Goal: Information Seeking & Learning: Learn about a topic

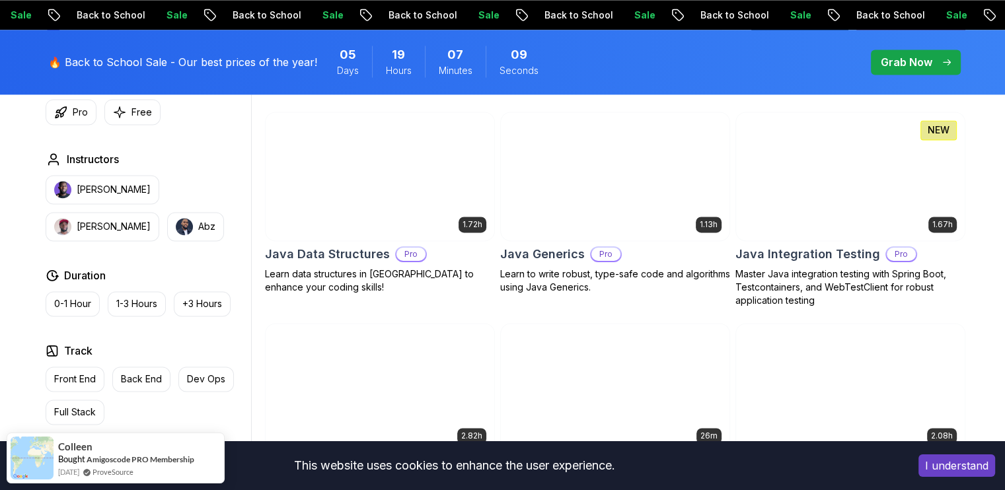
scroll to position [1916, 0]
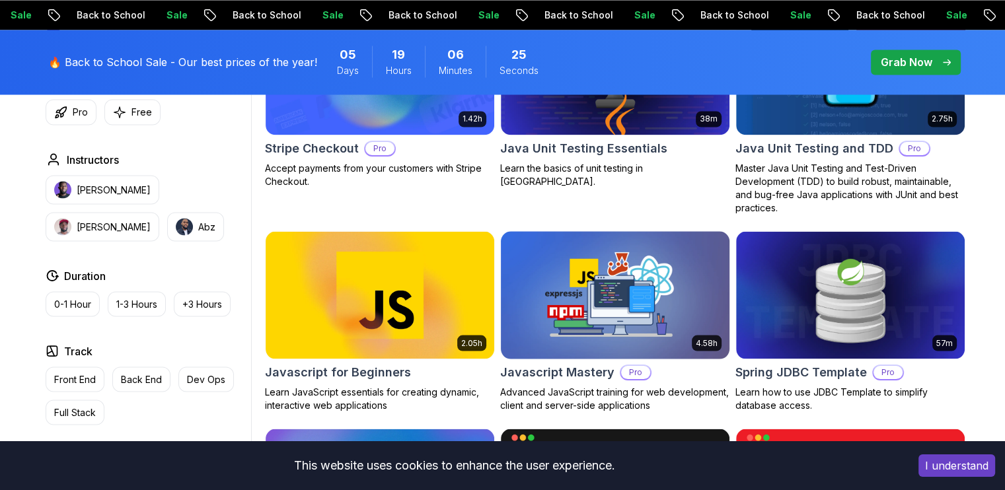
scroll to position [2247, 0]
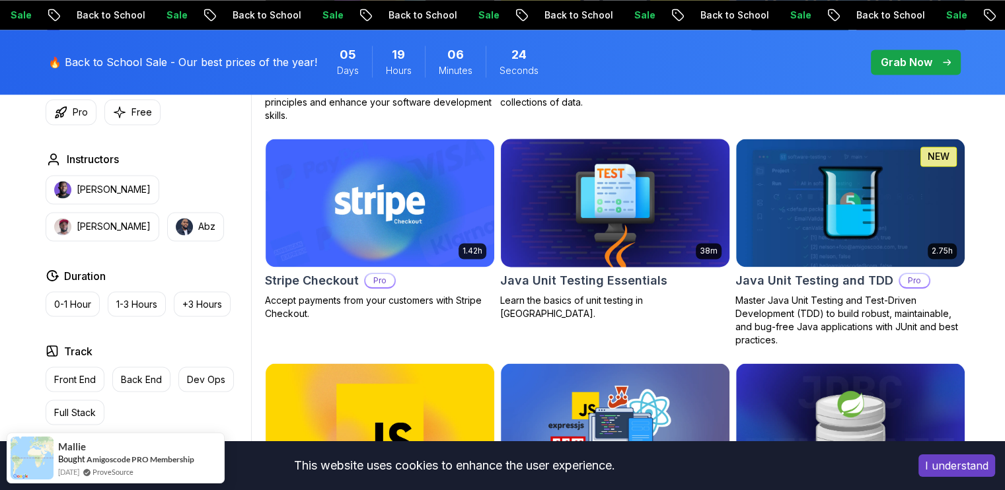
click at [610, 205] on img at bounding box center [615, 202] width 240 height 134
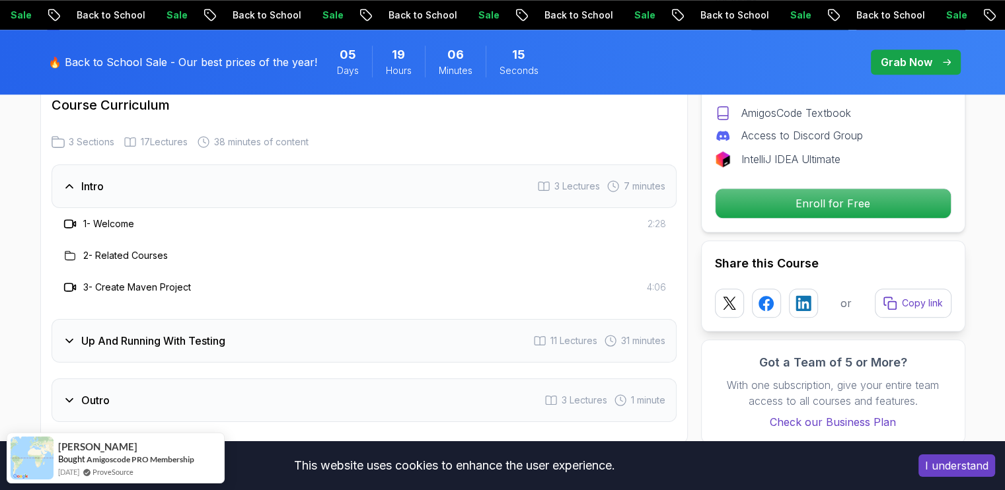
scroll to position [1652, 0]
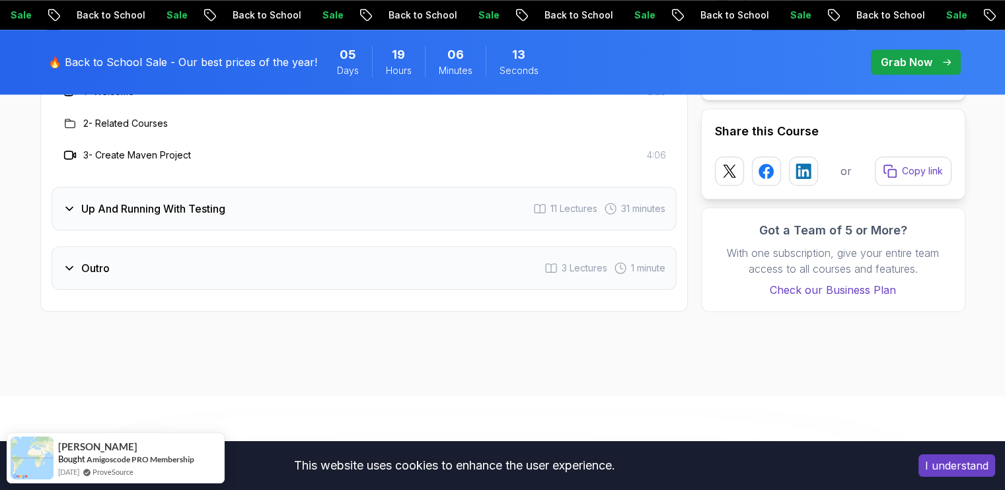
click at [108, 209] on h3 "Up And Running With Testing" at bounding box center [153, 209] width 144 height 16
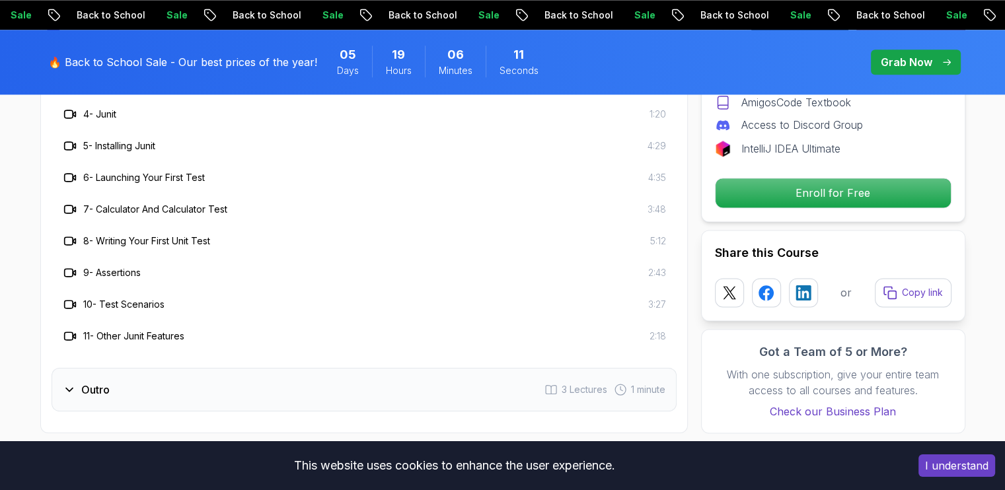
scroll to position [1850, 0]
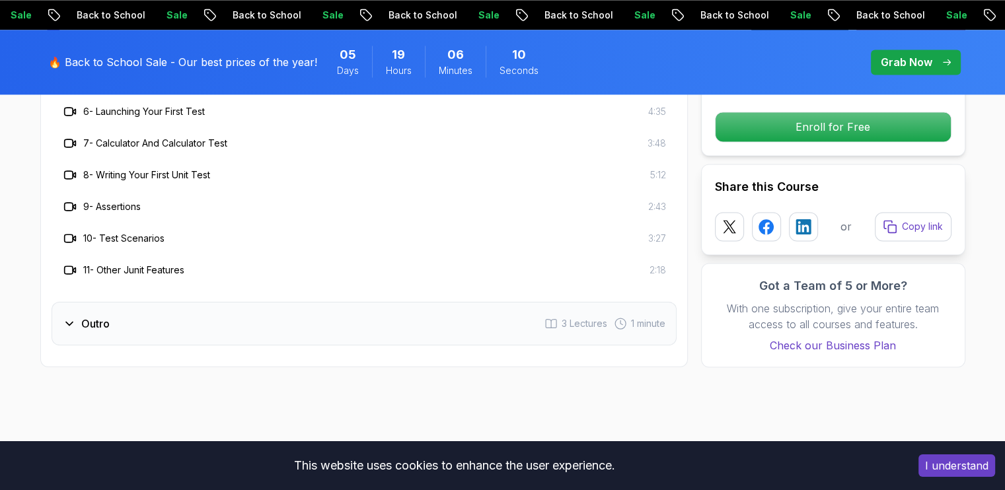
click at [120, 320] on div "Outro 3 Lectures 1 minute" at bounding box center [364, 324] width 625 height 44
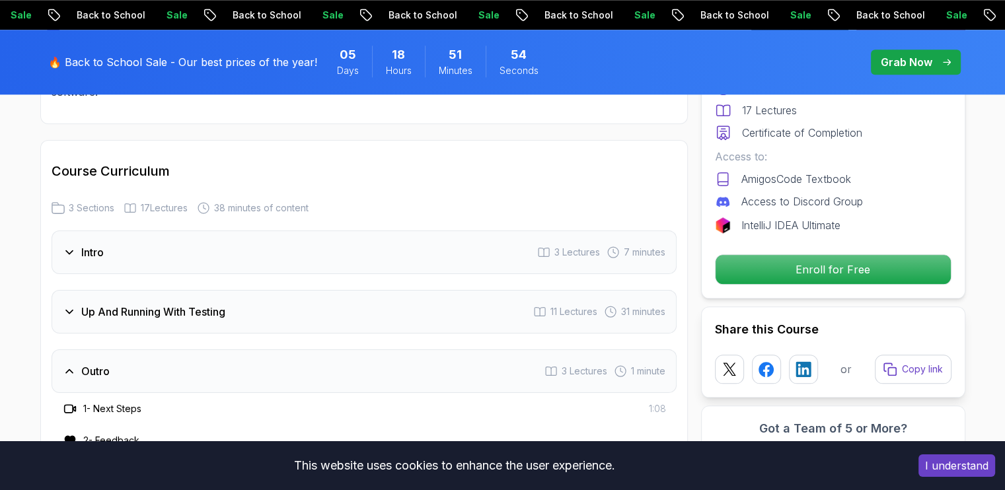
scroll to position [1388, 0]
